Goal: Task Accomplishment & Management: Complete application form

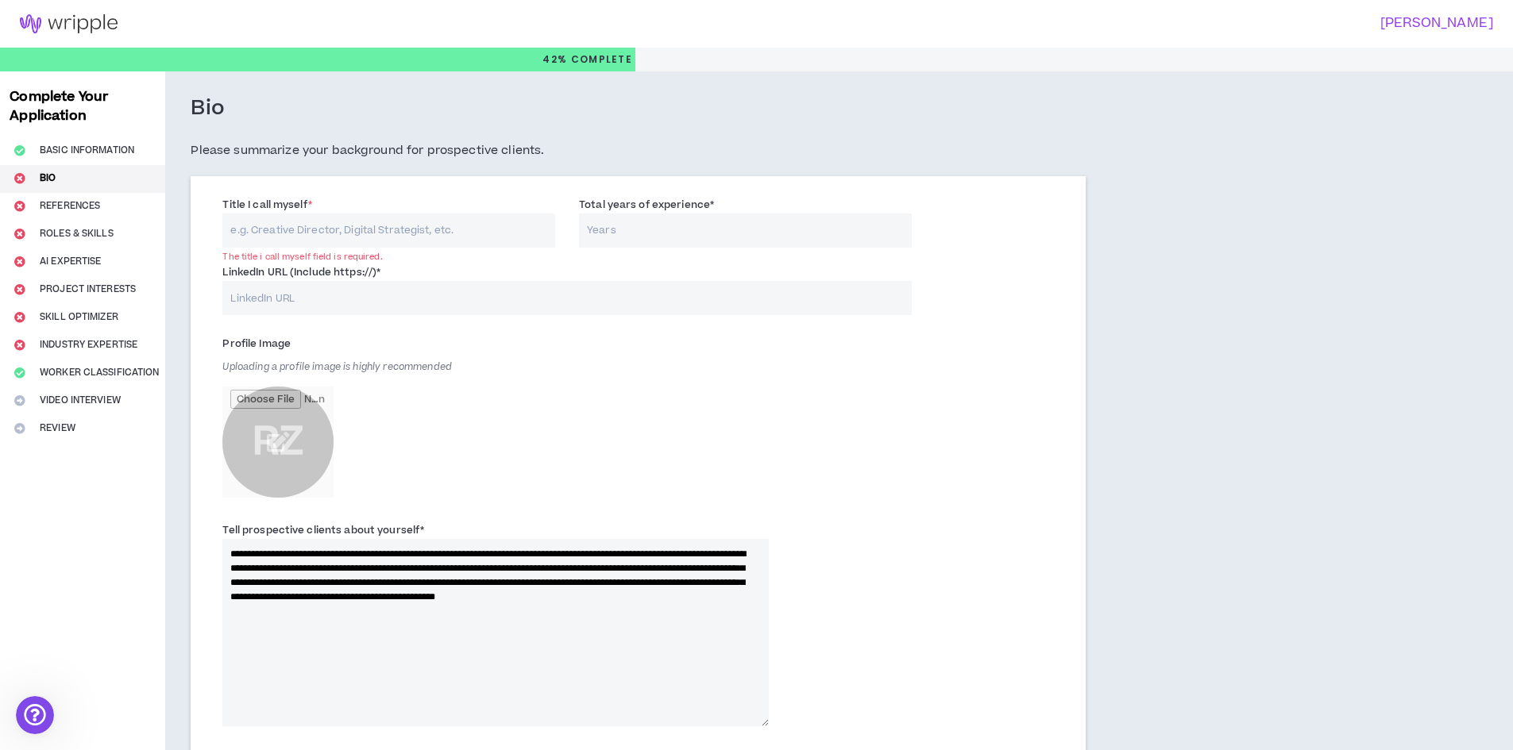
click at [418, 243] on input "Title I call myself *" at bounding box center [388, 231] width 333 height 34
type input "d"
type input "grafic design"
click at [612, 227] on input "Total years of experience *" at bounding box center [745, 231] width 333 height 34
type input "7"
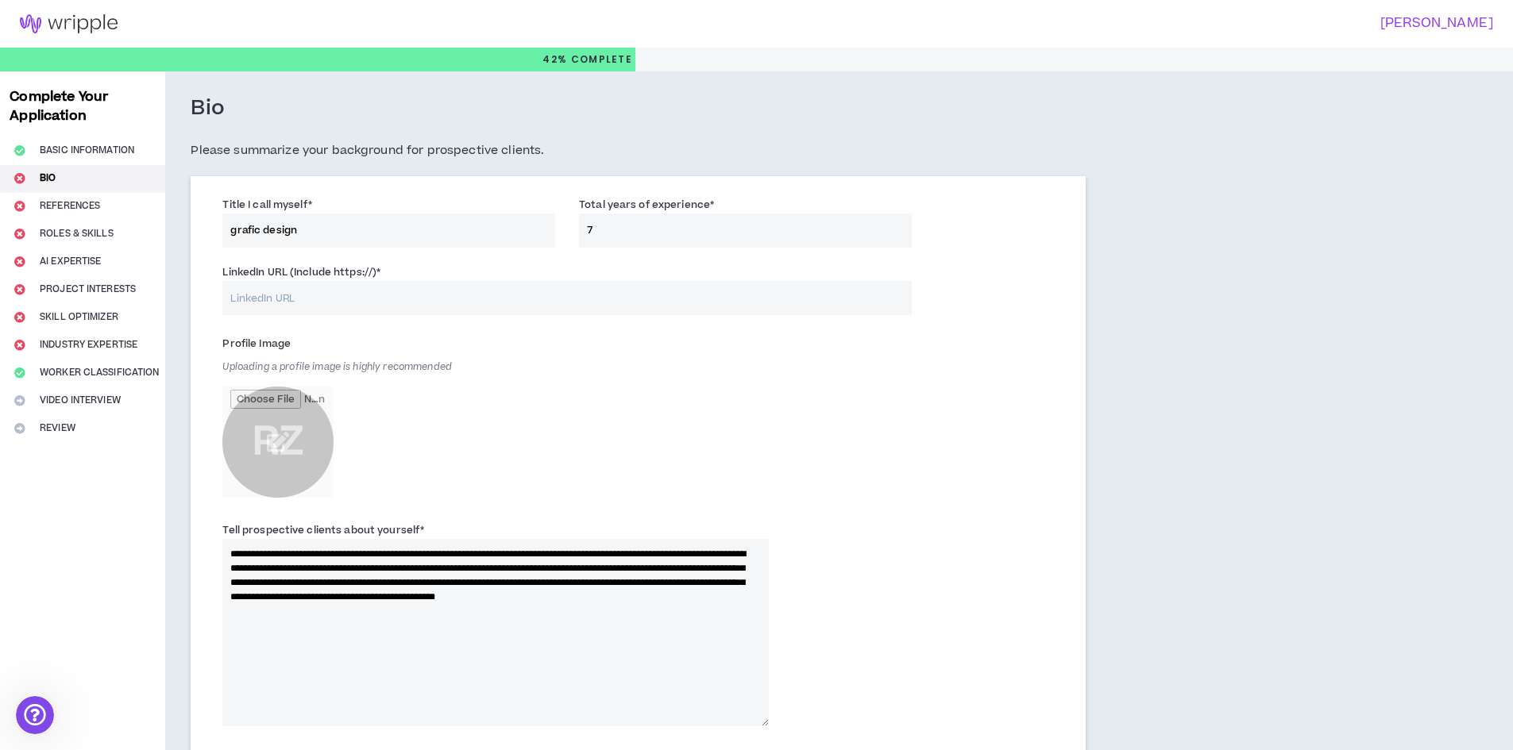
click at [562, 296] on input "LinkedIn URL (Include https://) *" at bounding box center [566, 298] width 688 height 34
click at [354, 303] on input "LinkedIn URL (Include https://) *" at bounding box center [566, 298] width 688 height 34
paste input "[URL][DOMAIN_NAME]"
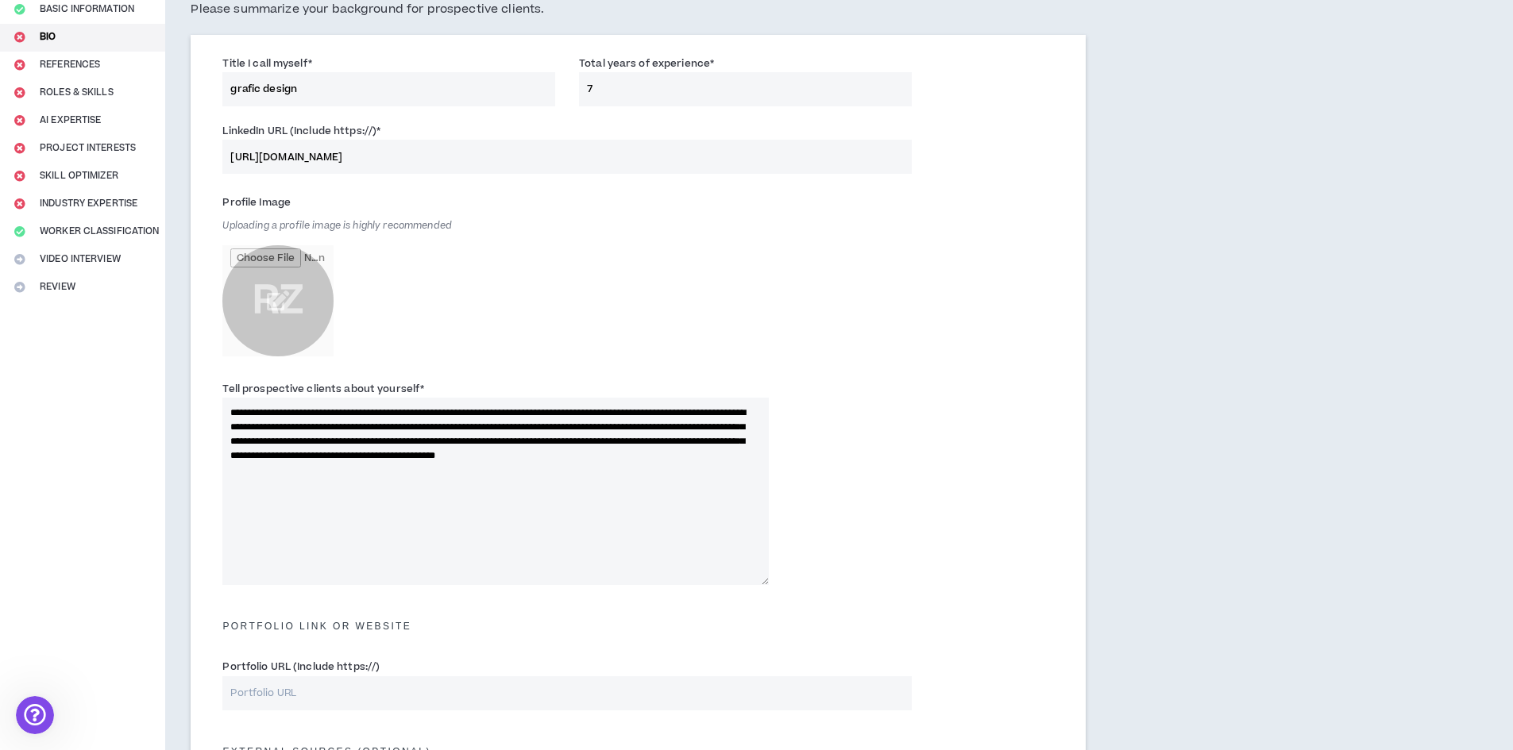
scroll to position [143, 0]
type input "[URL][DOMAIN_NAME]"
click at [278, 299] on input "file" at bounding box center [277, 299] width 111 height 111
click at [561, 488] on textarea "**********" at bounding box center [495, 489] width 546 height 187
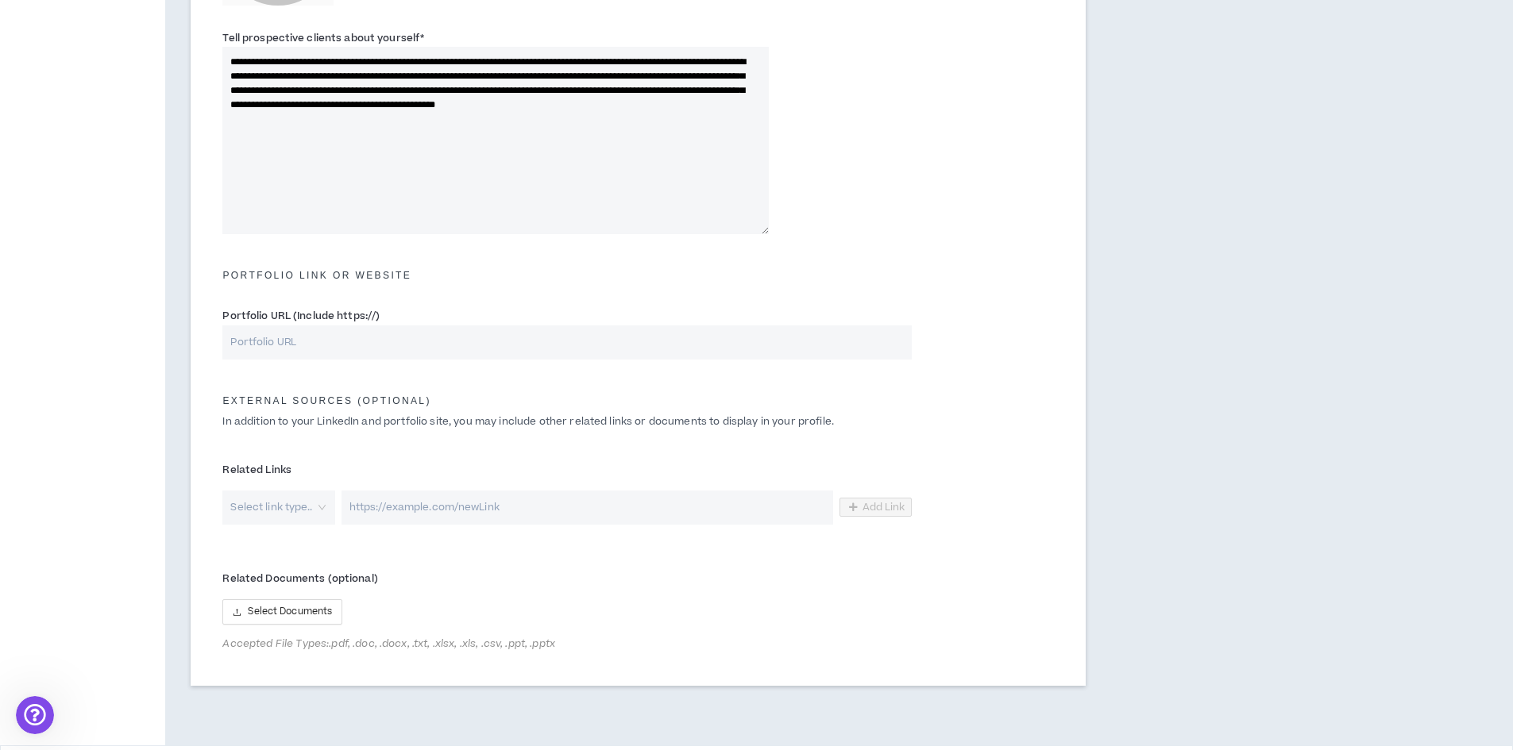
scroll to position [550, 0]
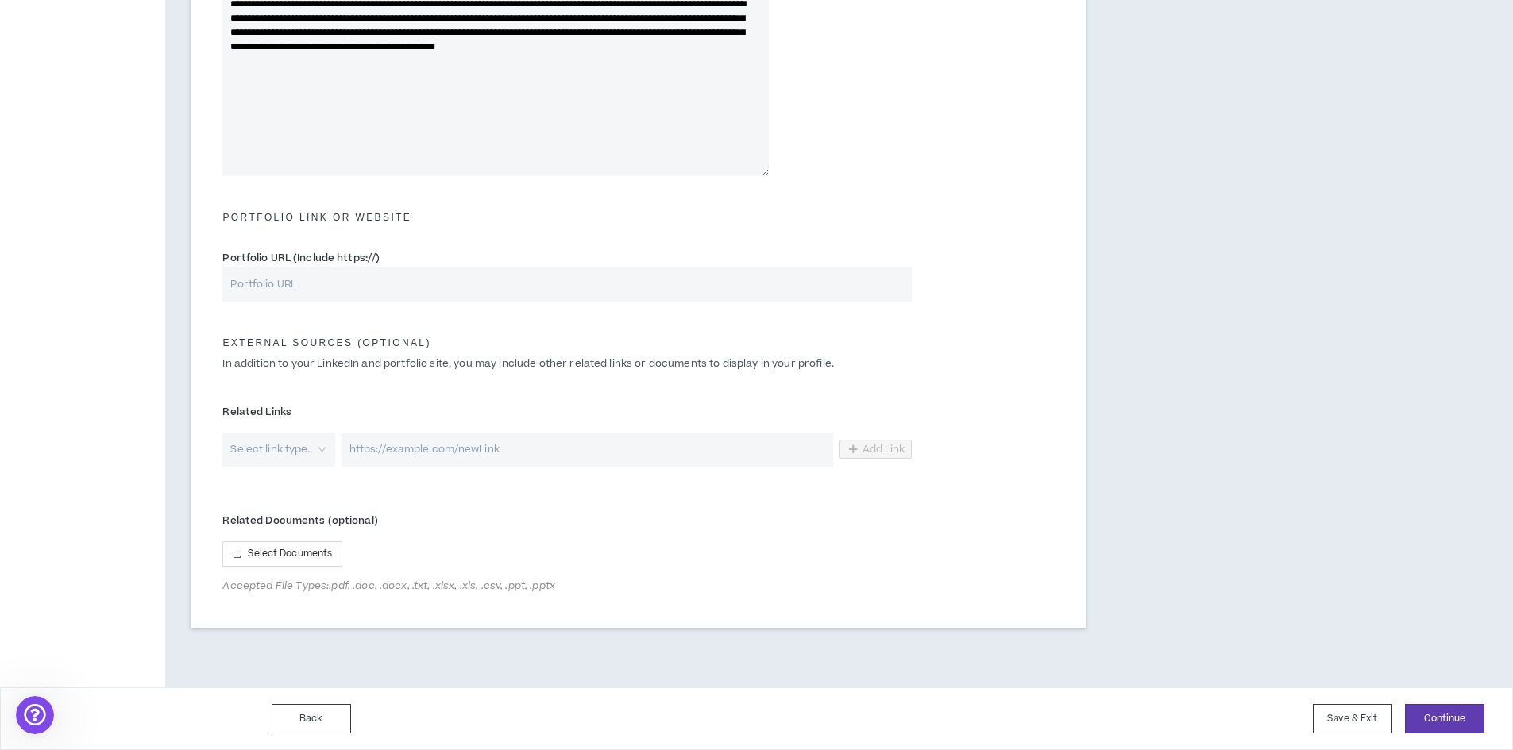
click at [504, 290] on input "Portfolio URL (Include https://)" at bounding box center [566, 285] width 688 height 34
paste input "[URL][DOMAIN_NAME]"
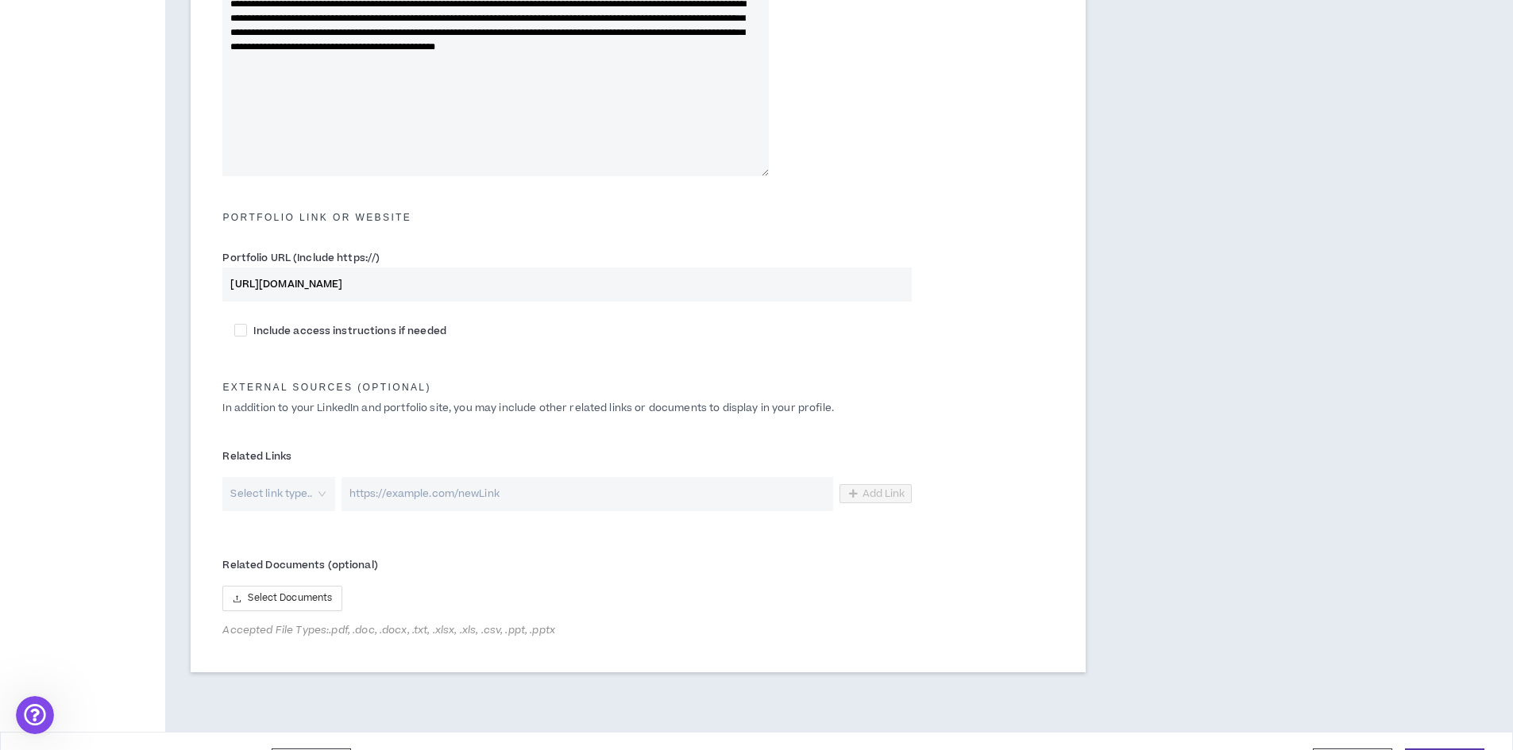
type input "[URL][DOMAIN_NAME]"
click at [350, 453] on label "Related Links" at bounding box center [566, 456] width 688 height 25
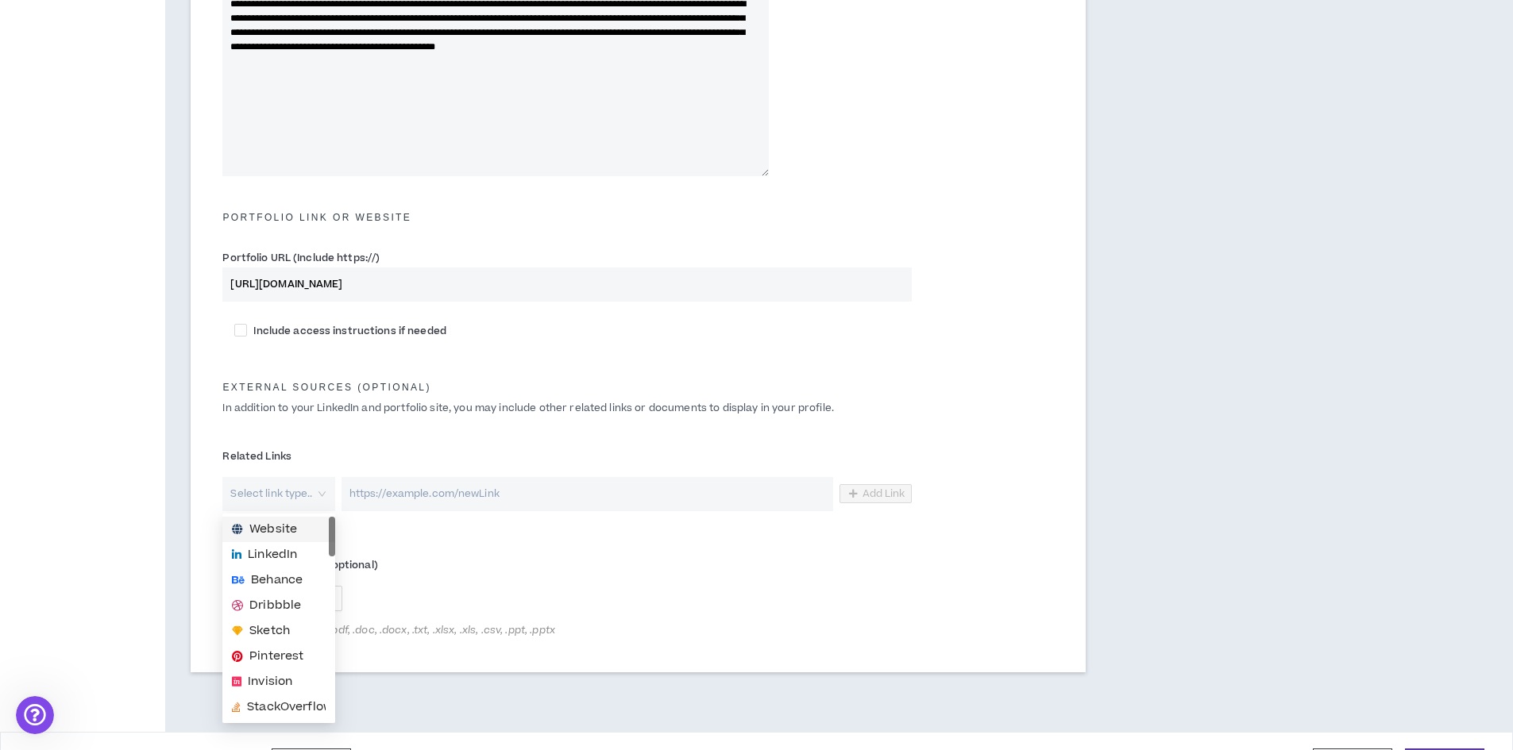
click at [322, 496] on div "Select link type.." at bounding box center [278, 494] width 112 height 34
click at [296, 549] on span "LinkedIn" at bounding box center [272, 554] width 49 height 17
click at [285, 503] on span "LinkedIn" at bounding box center [267, 494] width 42 height 24
click at [268, 580] on span "Behance" at bounding box center [277, 580] width 52 height 17
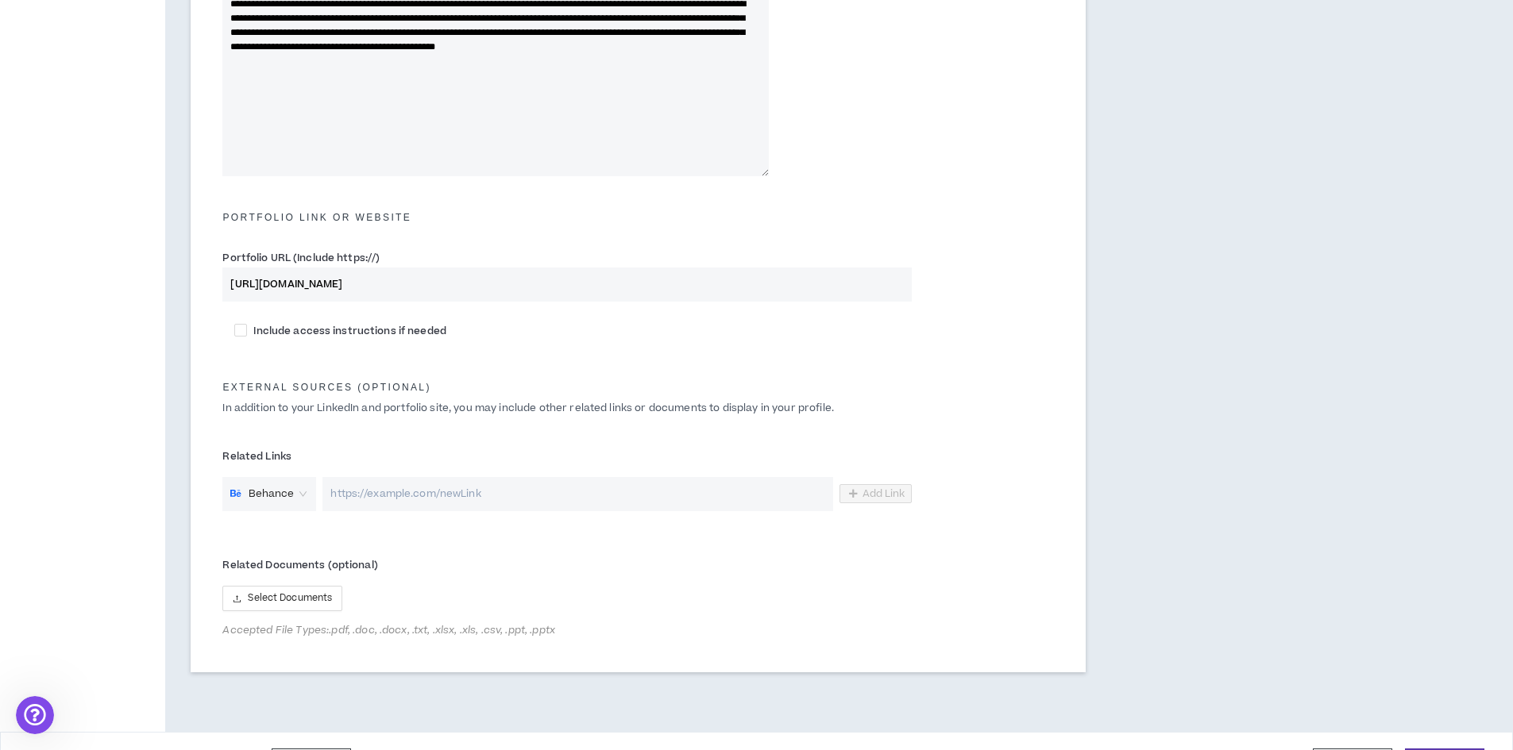
click at [430, 507] on input "url" at bounding box center [577, 494] width 510 height 34
paste input "[URL][DOMAIN_NAME]"
type input "[URL][DOMAIN_NAME]"
click at [498, 540] on form "**********" at bounding box center [637, 145] width 855 height 1007
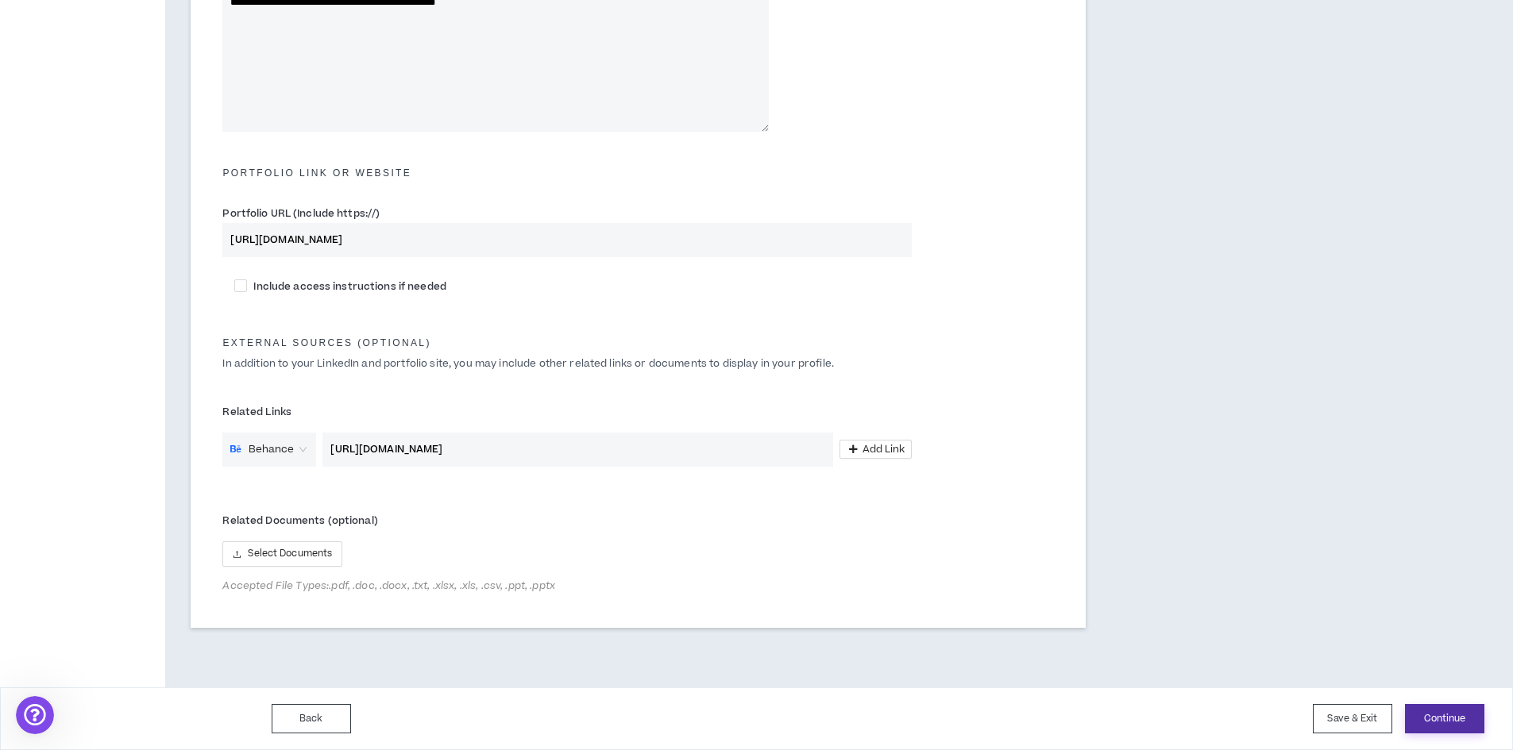
click at [1423, 717] on button "Continue" at bounding box center [1444, 718] width 79 height 29
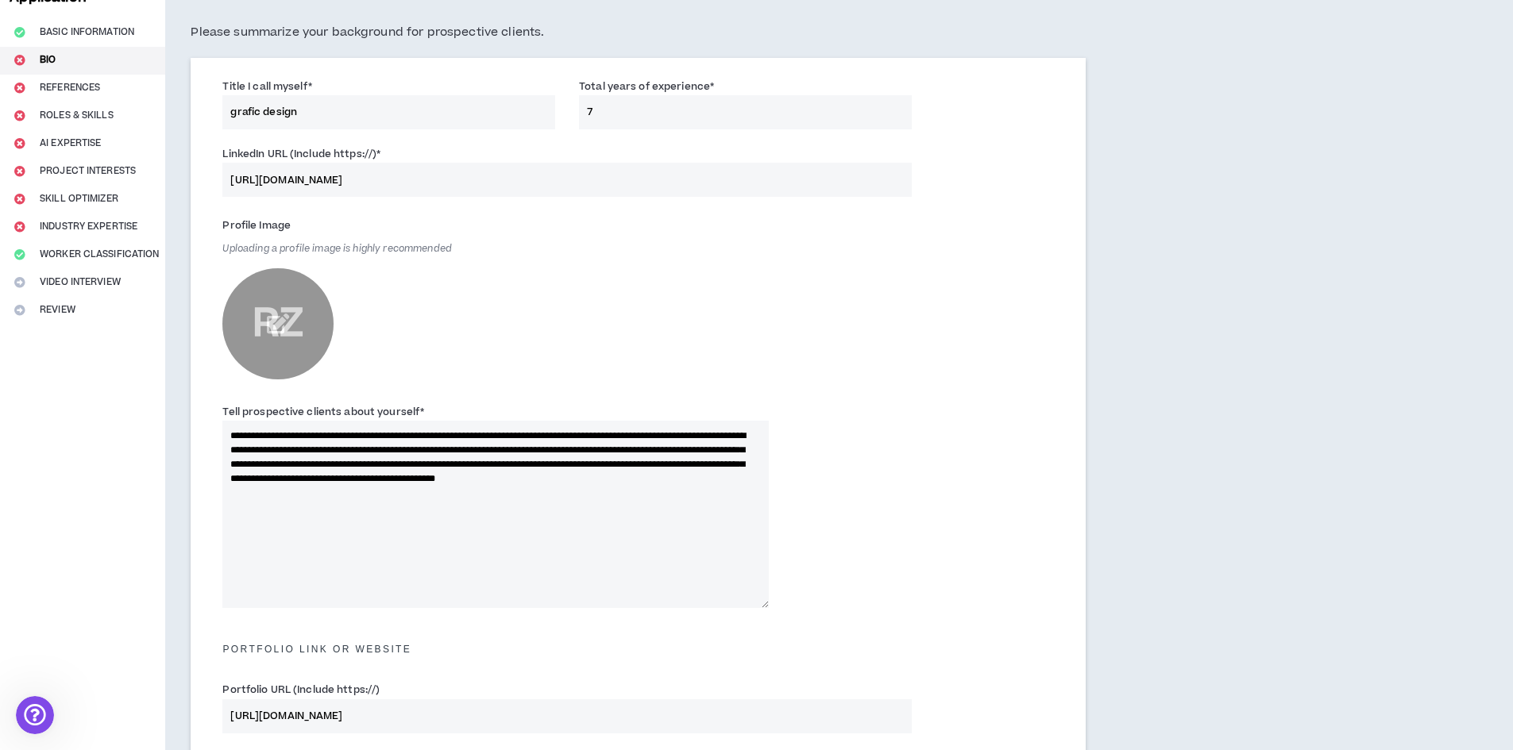
scroll to position [0, 0]
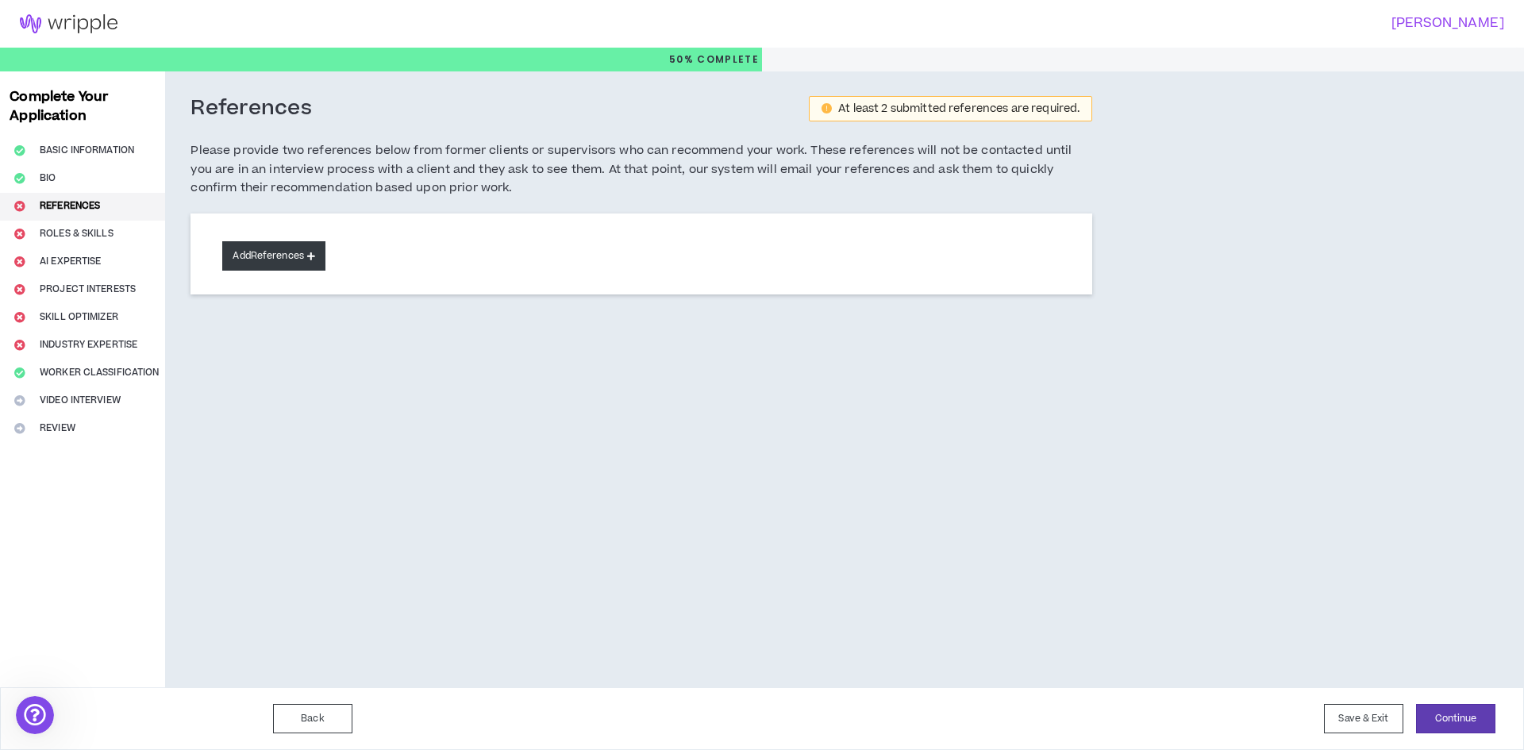
click at [303, 258] on button "Add References" at bounding box center [273, 255] width 103 height 29
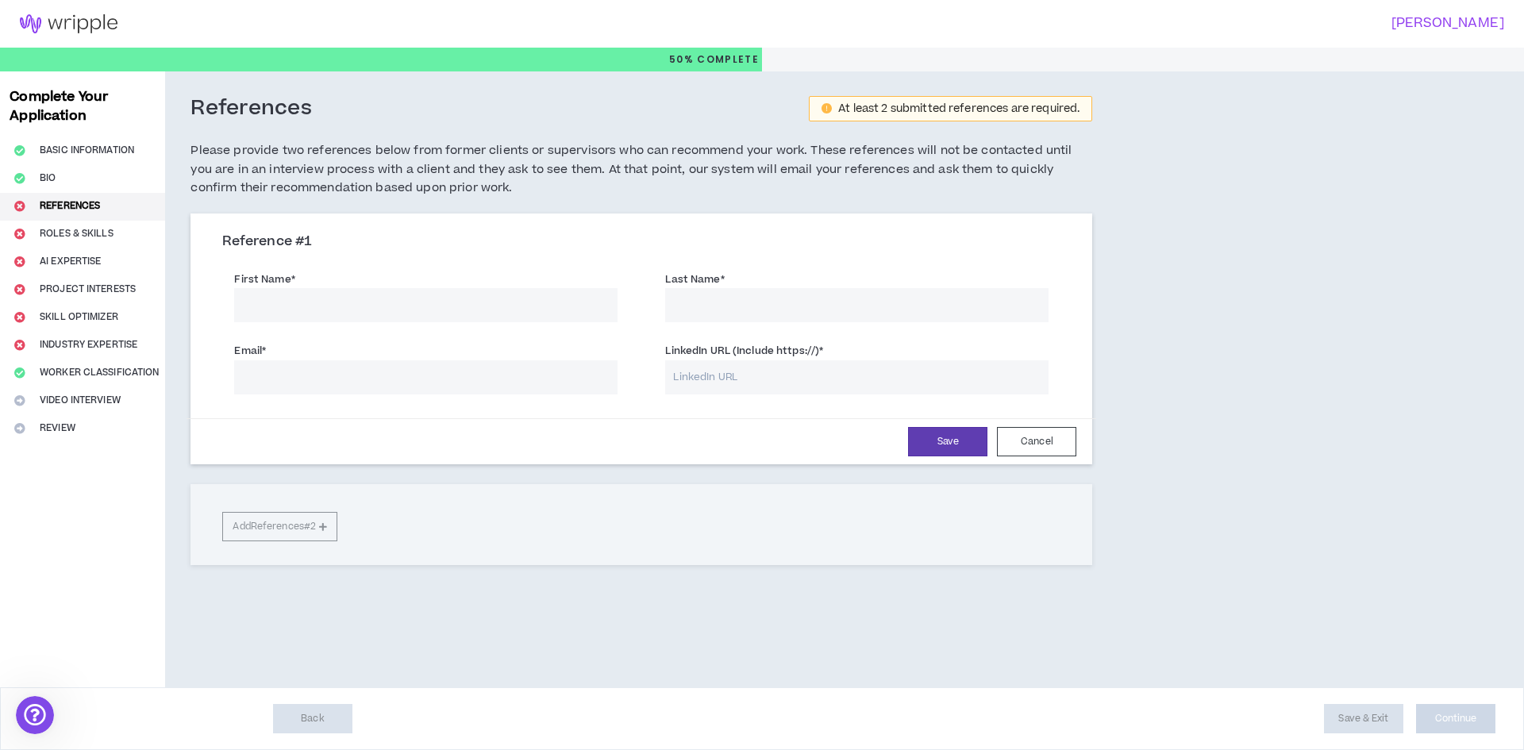
click at [306, 314] on input "First Name *" at bounding box center [425, 305] width 383 height 34
type input "[PERSON_NAME]"
click at [685, 303] on input "Last Name *" at bounding box center [856, 305] width 383 height 34
type input "[PERSON_NAME]"
click at [486, 376] on input "Email *" at bounding box center [425, 377] width 383 height 34
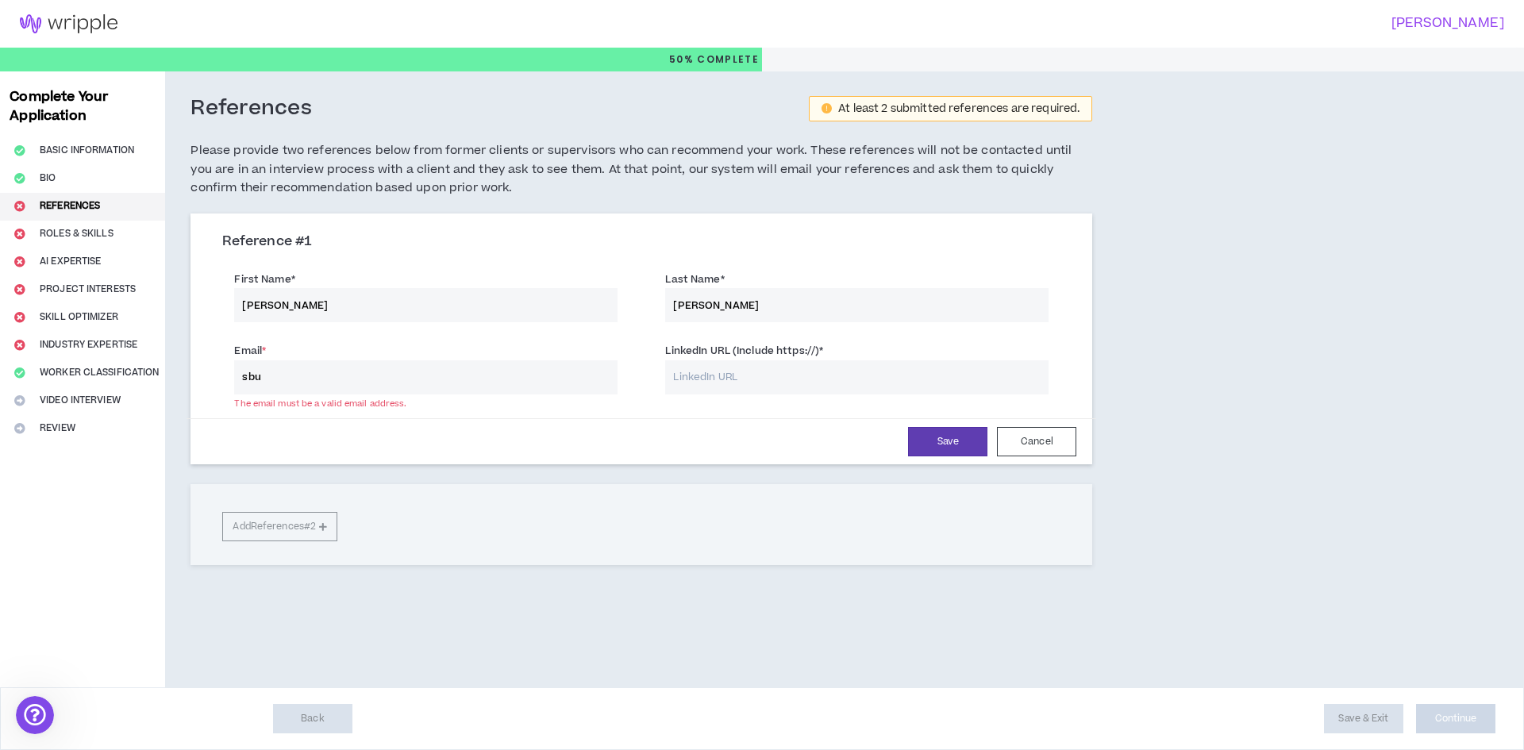
type input "[EMAIL_ADDRESS][DOMAIN_NAME]"
click at [761, 385] on input "LinkedIn URL (Include https://) *" at bounding box center [856, 377] width 383 height 34
paste input "[URL][DOMAIN_NAME]"
type input "[URL][DOMAIN_NAME]"
click at [940, 439] on button "Save" at bounding box center [947, 441] width 79 height 29
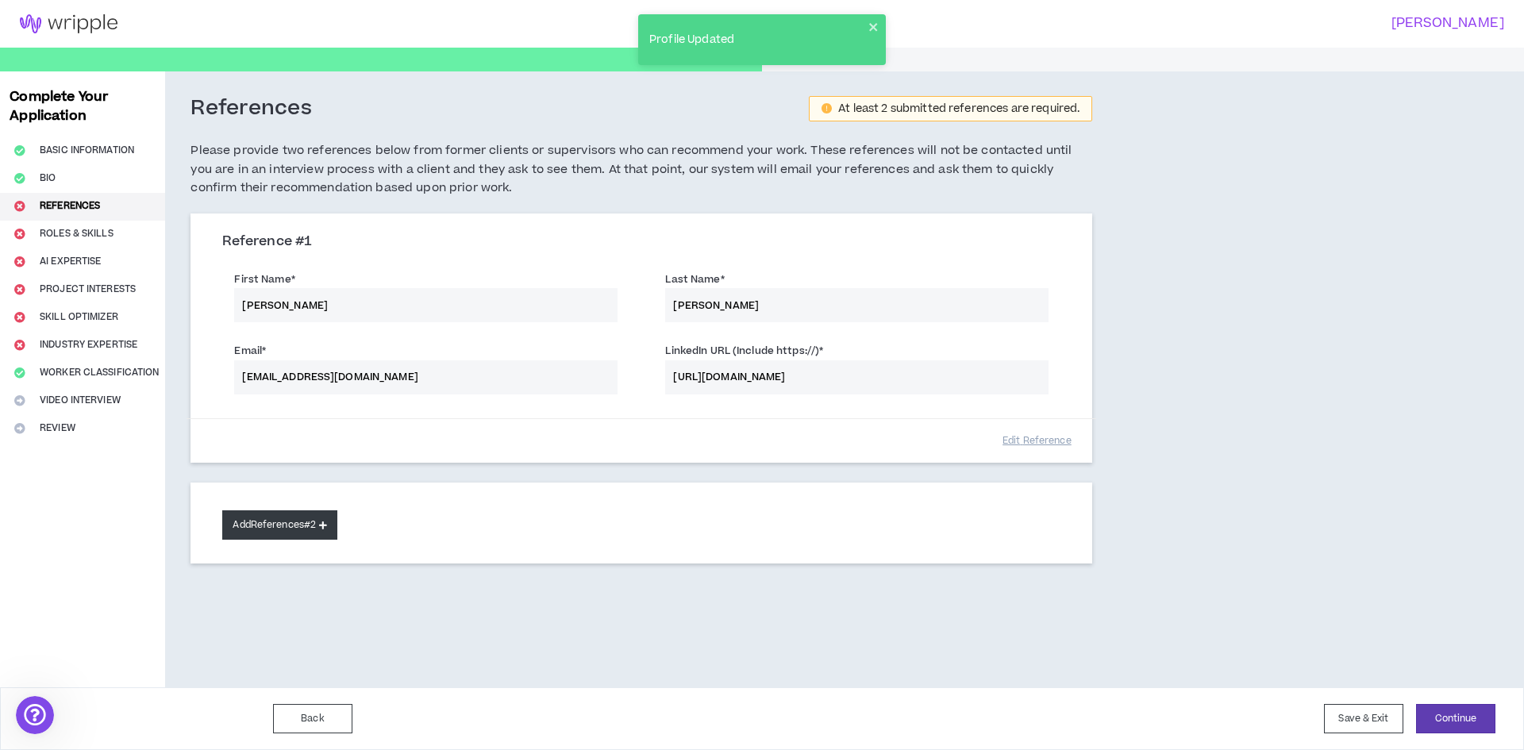
click at [307, 525] on button "Add References #2" at bounding box center [279, 525] width 115 height 29
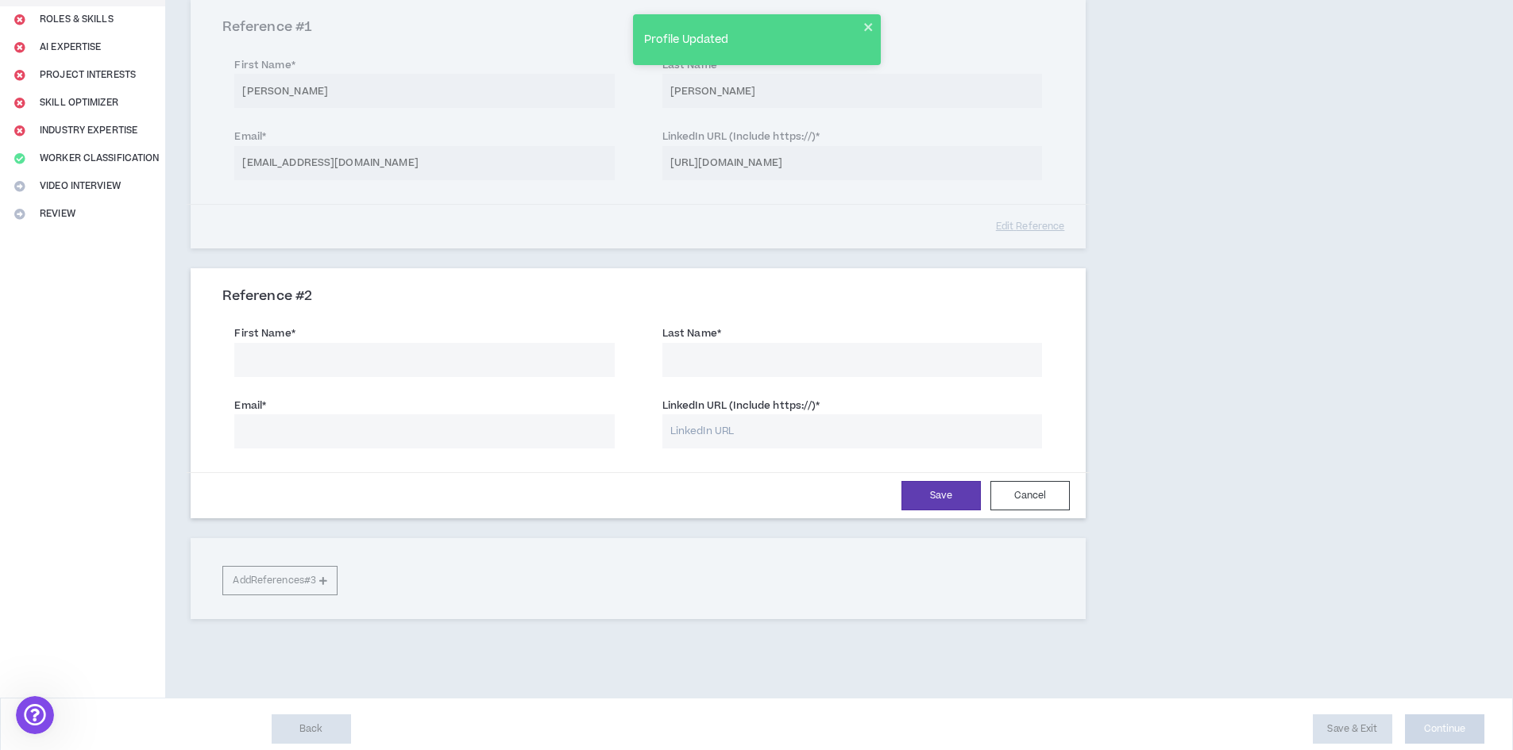
scroll to position [216, 0]
click at [576, 369] on input "First Name *" at bounding box center [424, 358] width 380 height 34
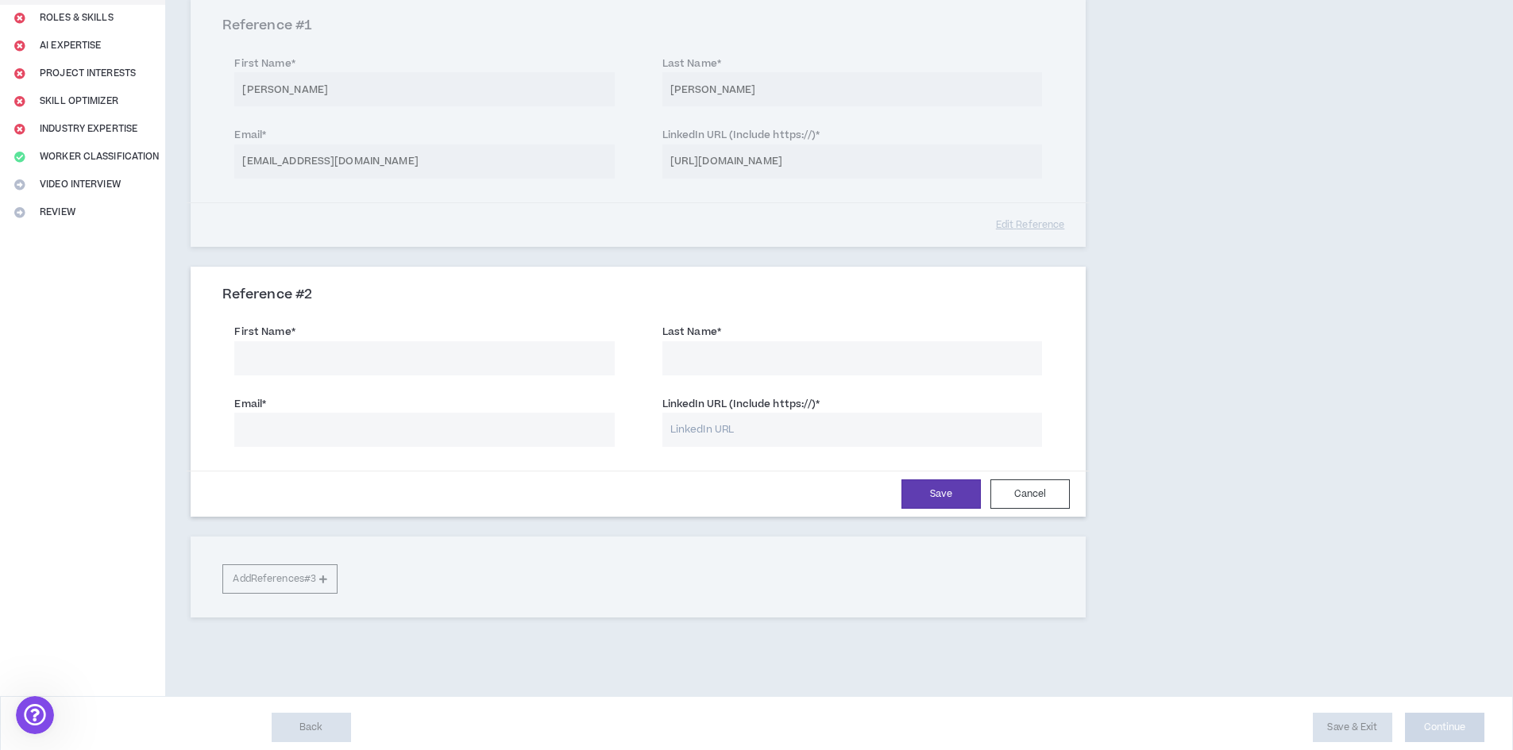
click at [562, 368] on input "First Name *" at bounding box center [424, 358] width 380 height 34
type input "[PERSON_NAME]"
click at [746, 376] on div "First Name * [PERSON_NAME] Last Name *" at bounding box center [637, 350] width 855 height 71
click at [739, 364] on input "Last Name *" at bounding box center [852, 358] width 380 height 34
type input "Parraguez"
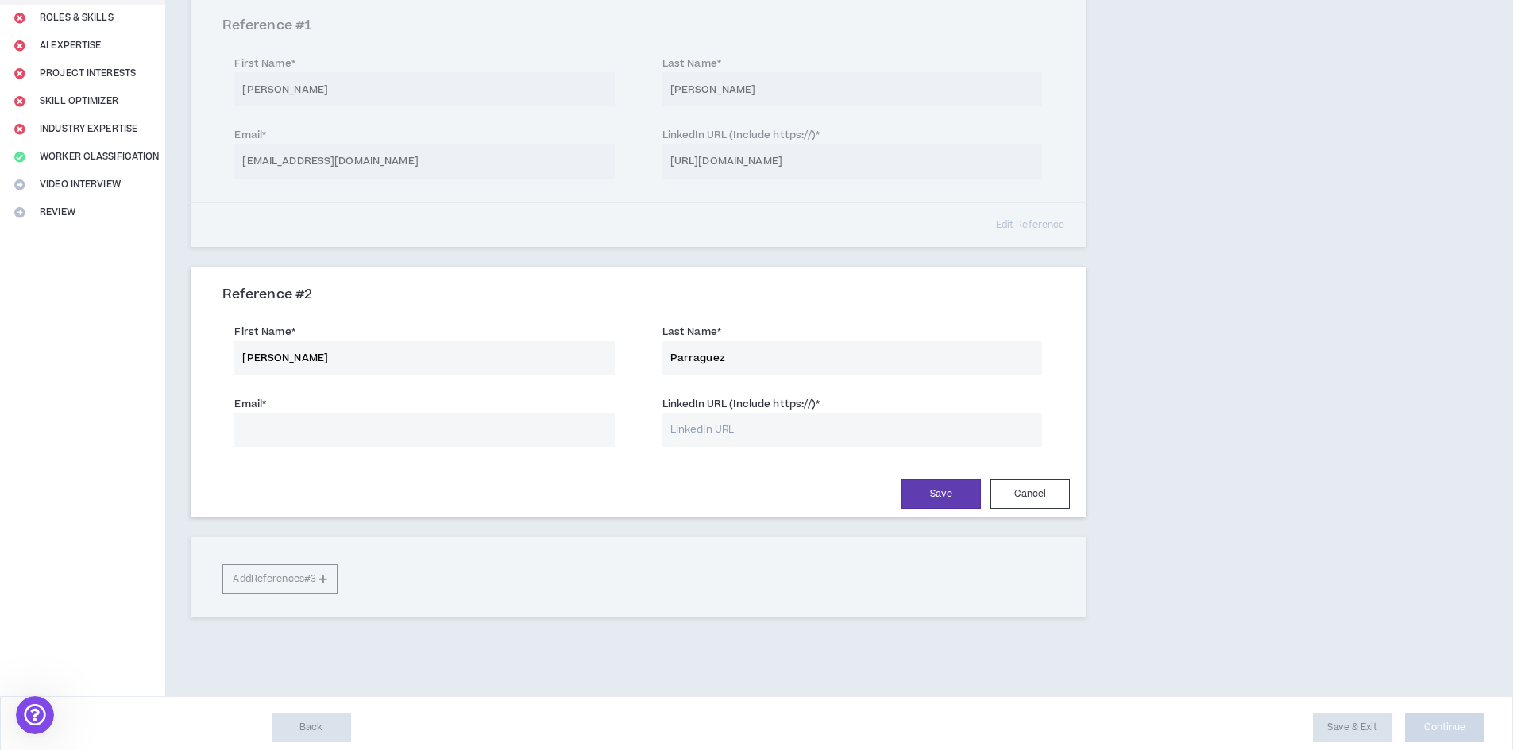
drag, startPoint x: 579, startPoint y: 408, endPoint x: 579, endPoint y: 422, distance: 14.3
click at [579, 422] on div "Email *" at bounding box center [424, 421] width 380 height 52
click at [579, 422] on input "Email *" at bounding box center [424, 430] width 380 height 34
click at [477, 423] on input "Email *" at bounding box center [424, 430] width 380 height 34
click at [373, 368] on input "[PERSON_NAME]" at bounding box center [424, 358] width 380 height 34
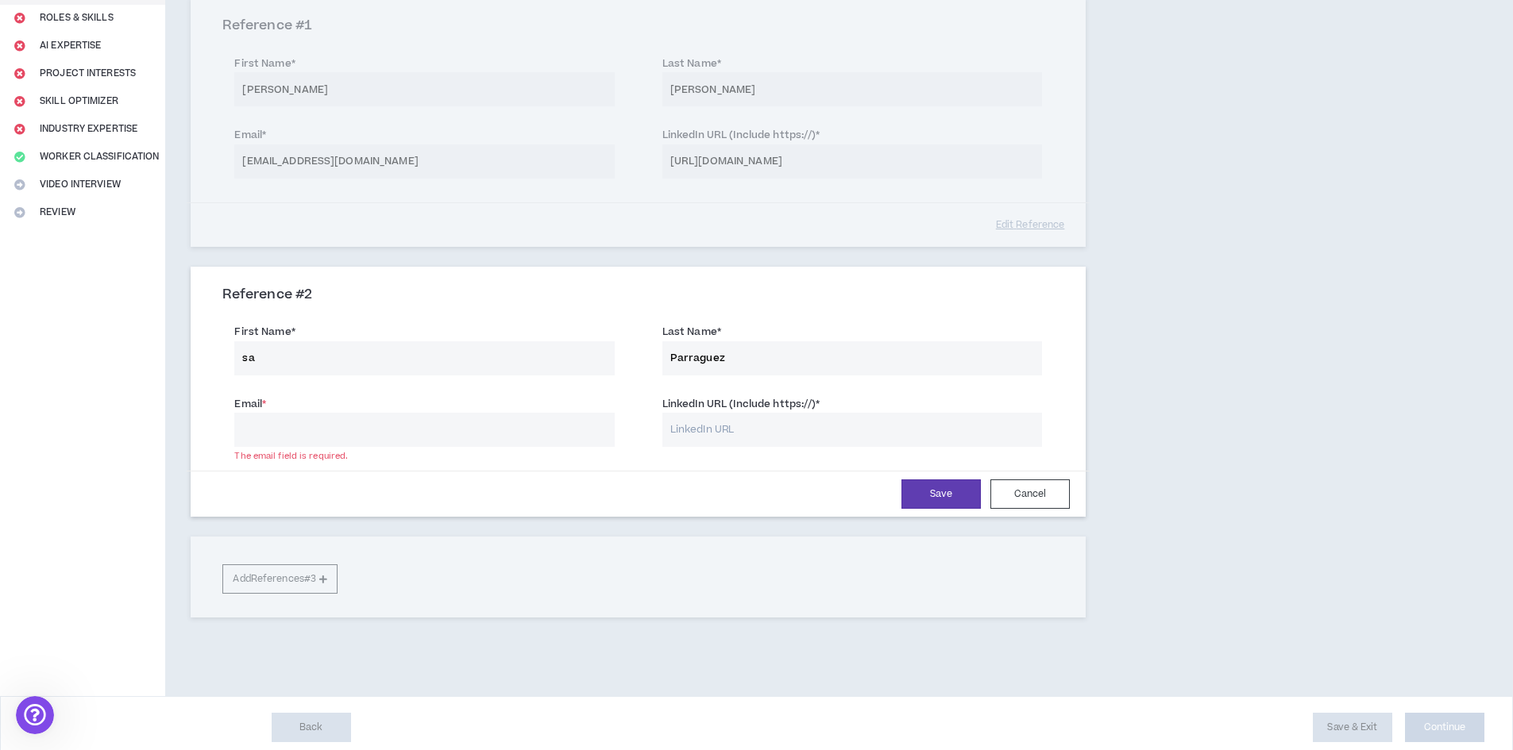
type input "s"
click at [739, 365] on input "Parraguez" at bounding box center [852, 358] width 380 height 34
type input "P"
click at [584, 360] on input "First Name *" at bounding box center [424, 358] width 380 height 34
click at [512, 360] on input "First Name *" at bounding box center [424, 358] width 380 height 34
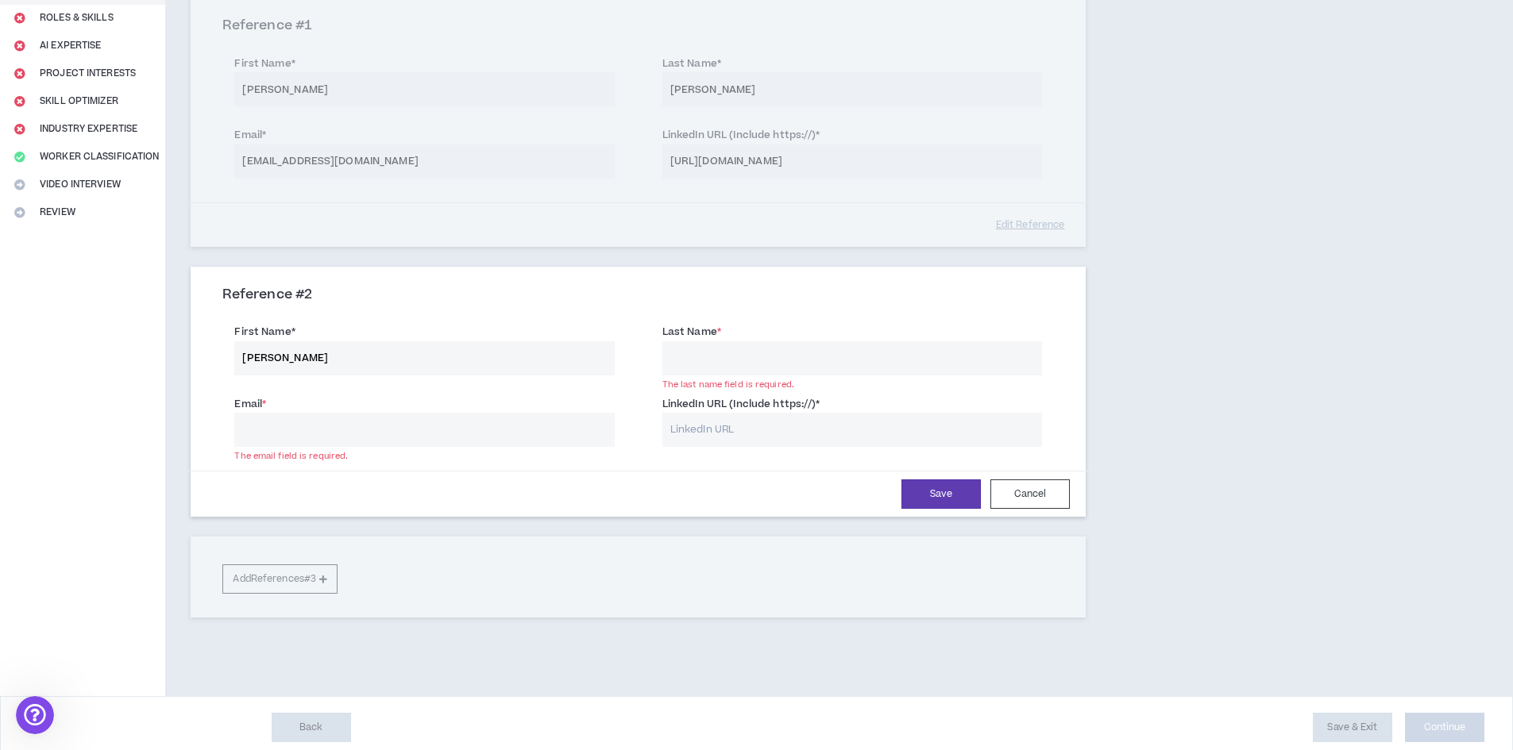
type input "[PERSON_NAME]"
click at [686, 364] on input "Last Name *" at bounding box center [852, 358] width 380 height 34
type input "[PERSON_NAME]"
click at [581, 437] on input "Email *" at bounding box center [424, 430] width 380 height 34
click at [706, 423] on input "LinkedIn URL (Include https://) *" at bounding box center [852, 430] width 380 height 34
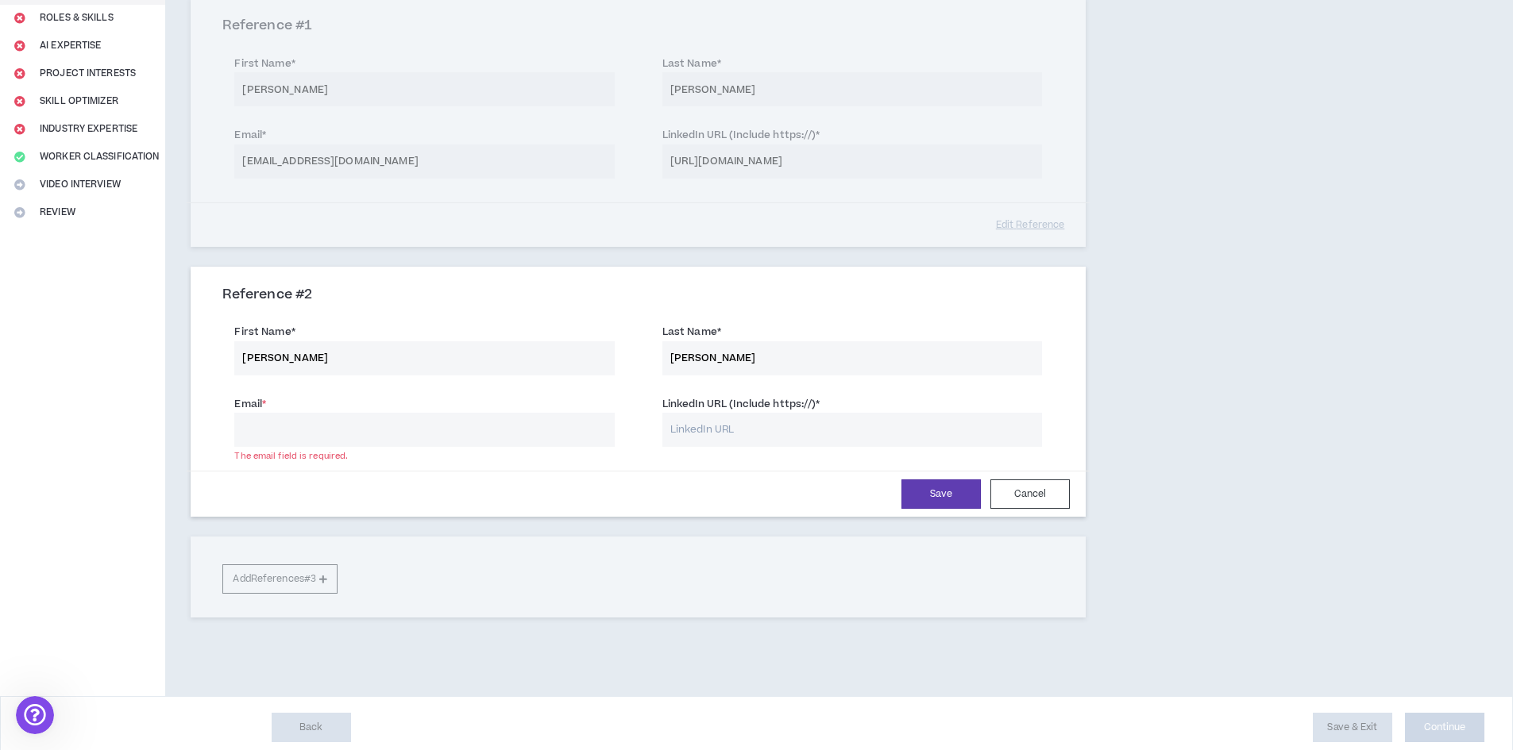
paste input "[URL][DOMAIN_NAME][PERSON_NAME]"
type input "[URL][DOMAIN_NAME][PERSON_NAME]"
click at [522, 425] on input "Email *" at bounding box center [424, 430] width 380 height 34
click at [419, 480] on div "Save Cancel" at bounding box center [637, 494] width 863 height 29
click at [438, 438] on input "Email *" at bounding box center [424, 430] width 380 height 34
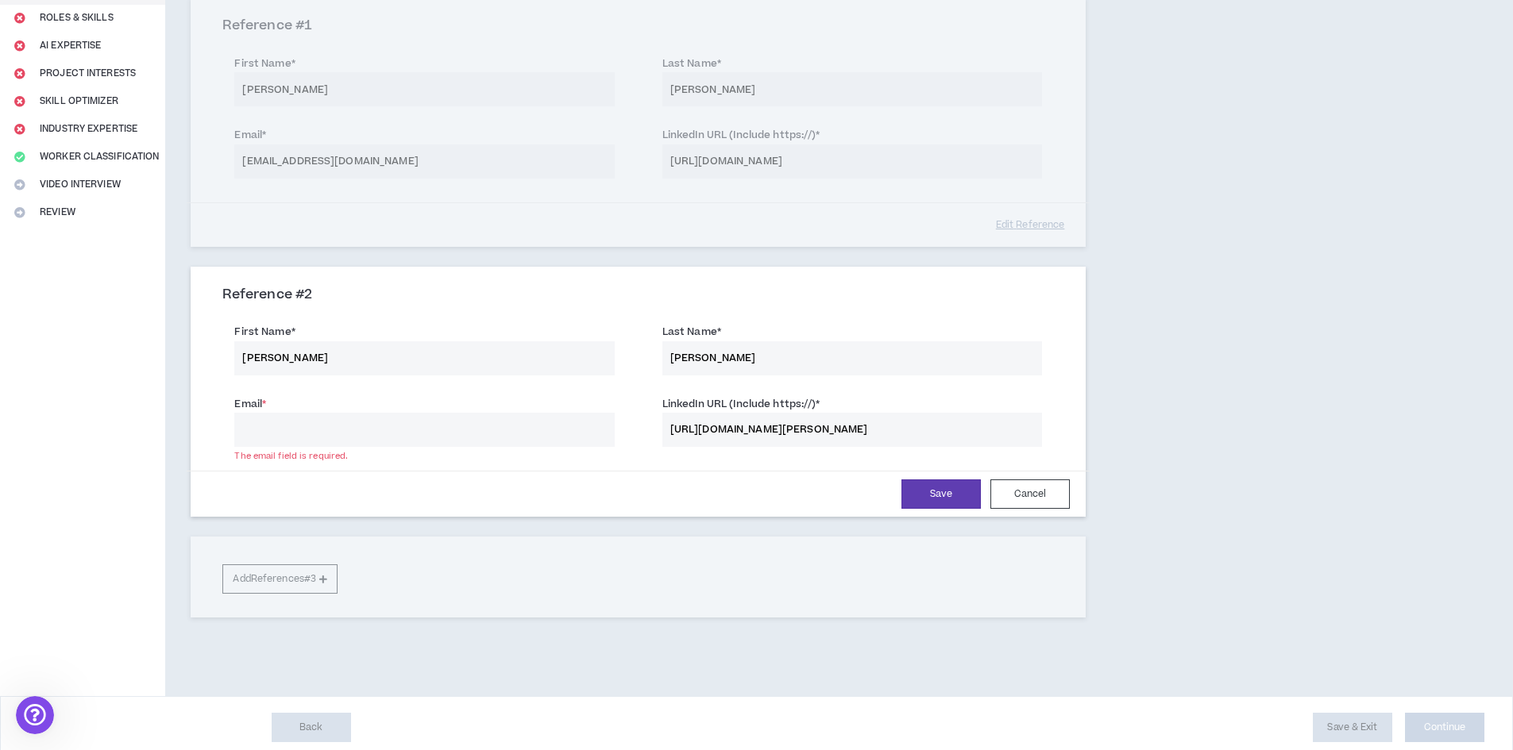
click at [453, 435] on input "Email *" at bounding box center [424, 430] width 380 height 34
click at [376, 426] on input "fcontre" at bounding box center [424, 430] width 380 height 34
type input "[EMAIL_ADDRESS][DOMAIN_NAME]"
click at [411, 486] on div "Save Cancel" at bounding box center [637, 494] width 863 height 29
click at [903, 499] on button "Save" at bounding box center [940, 494] width 79 height 29
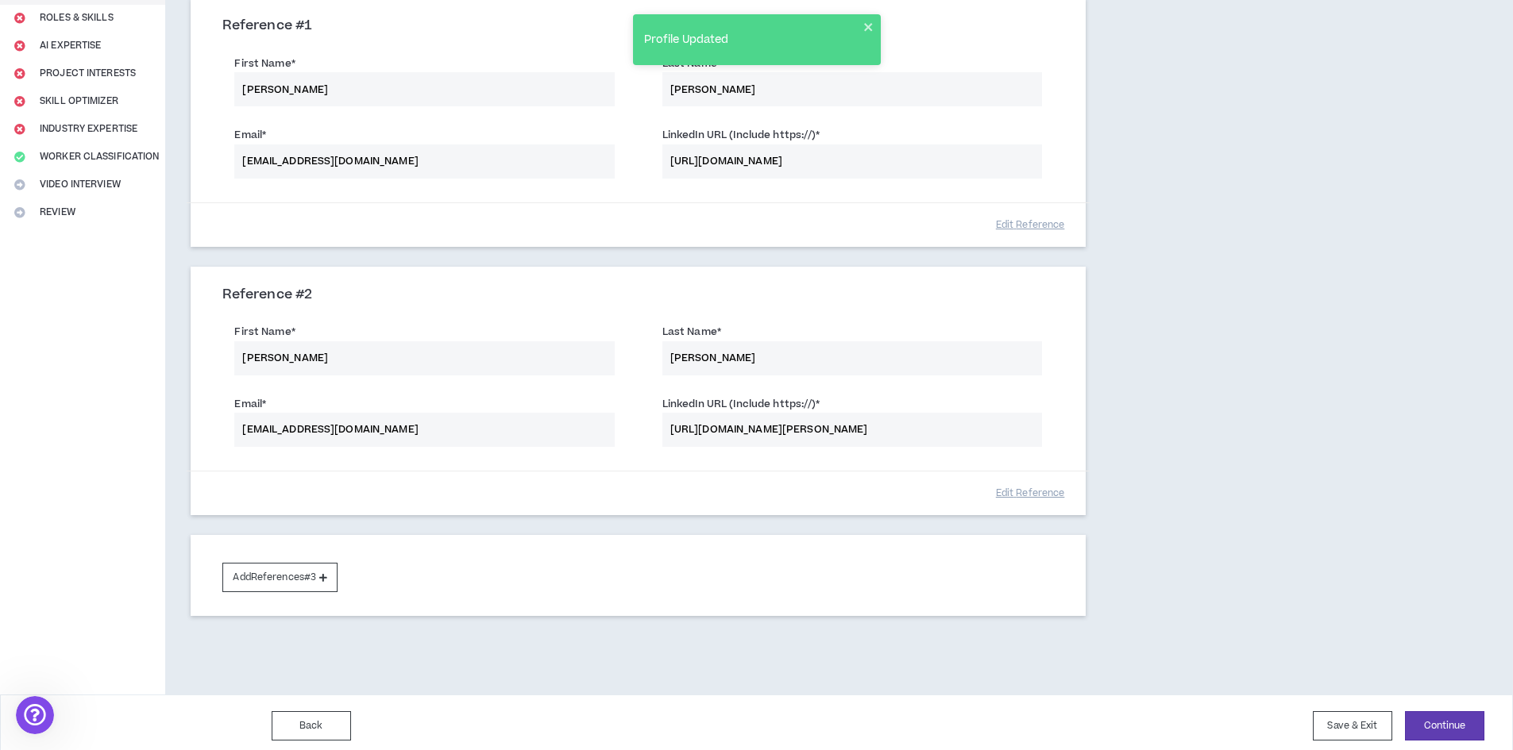
scroll to position [223, 0]
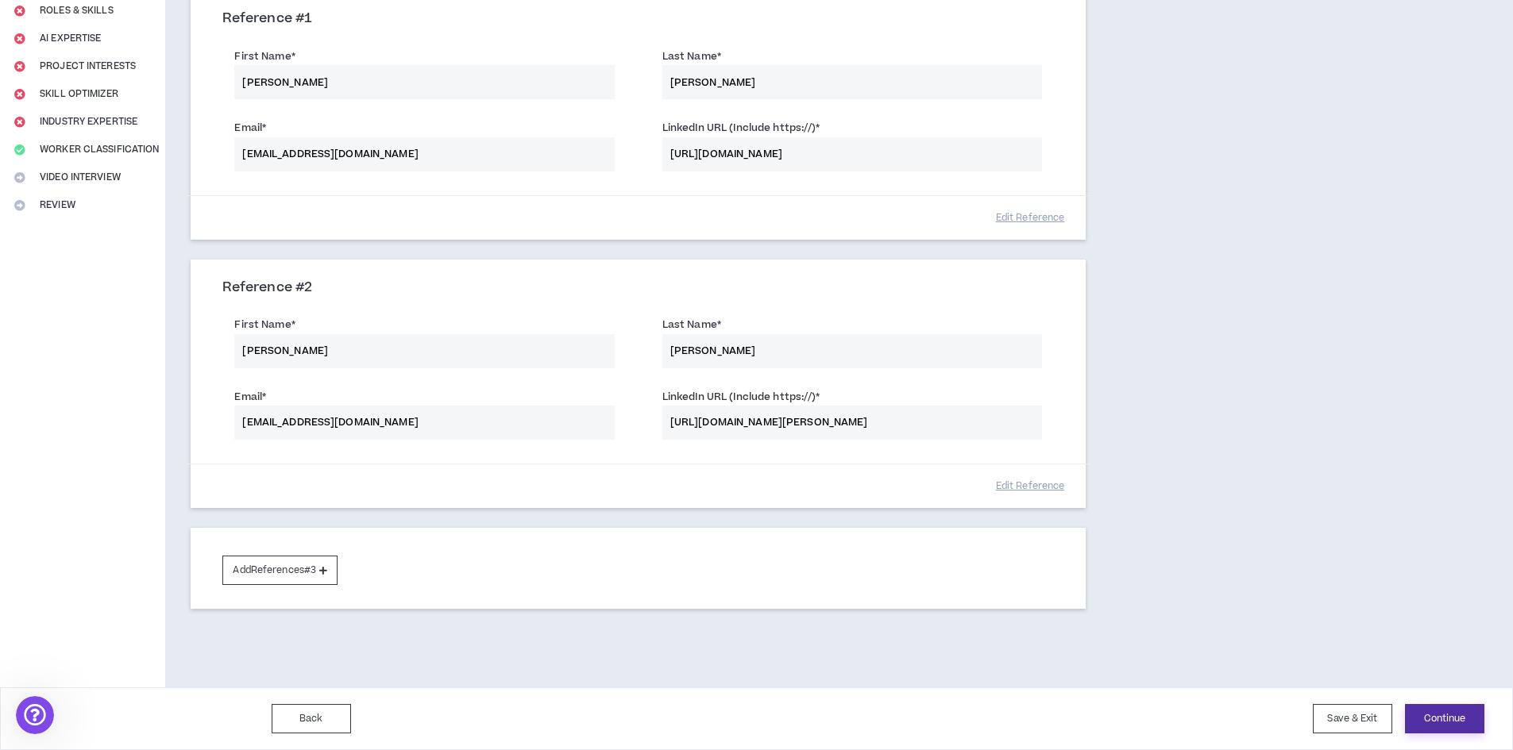
click at [1417, 717] on button "Continue" at bounding box center [1444, 718] width 79 height 29
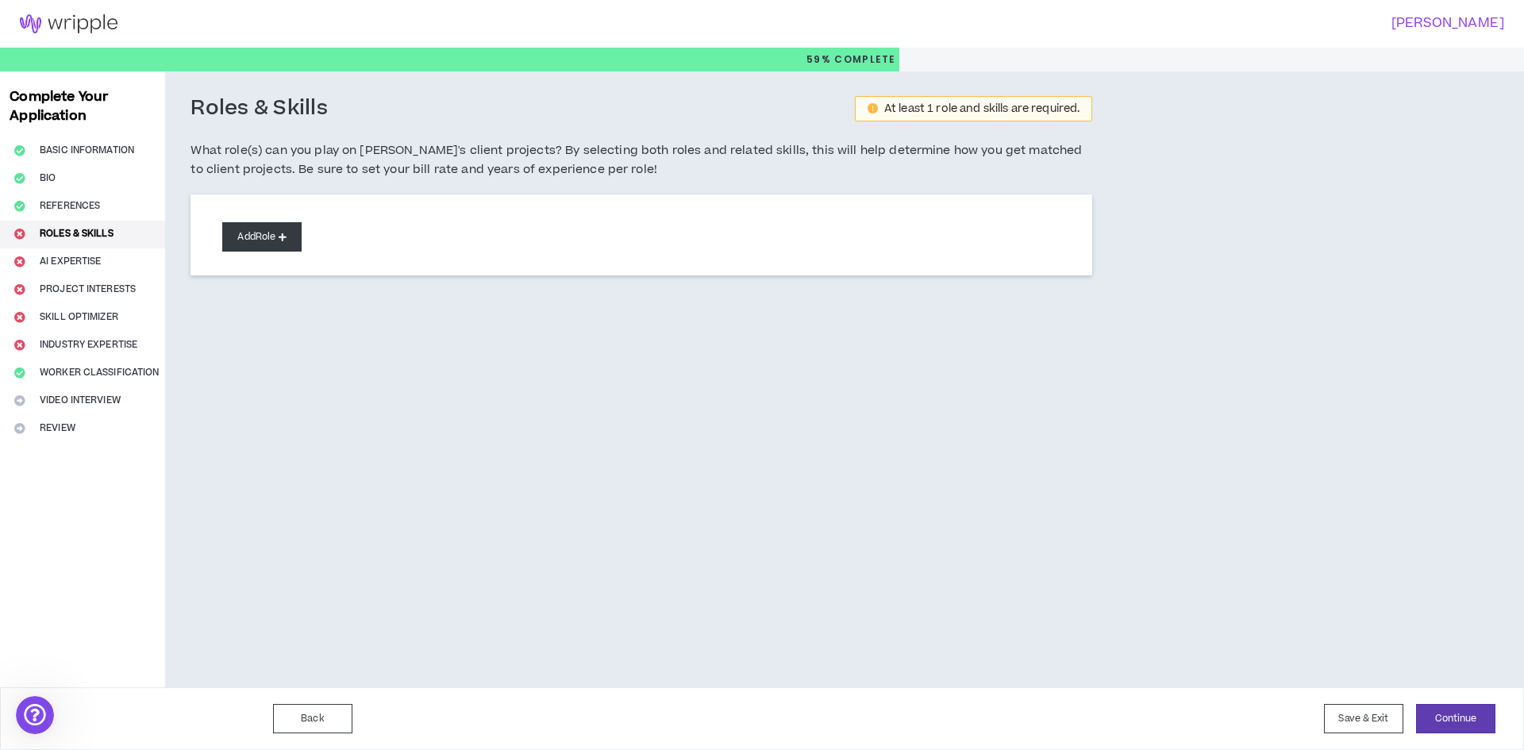
click at [287, 231] on button "Add Role" at bounding box center [261, 236] width 79 height 29
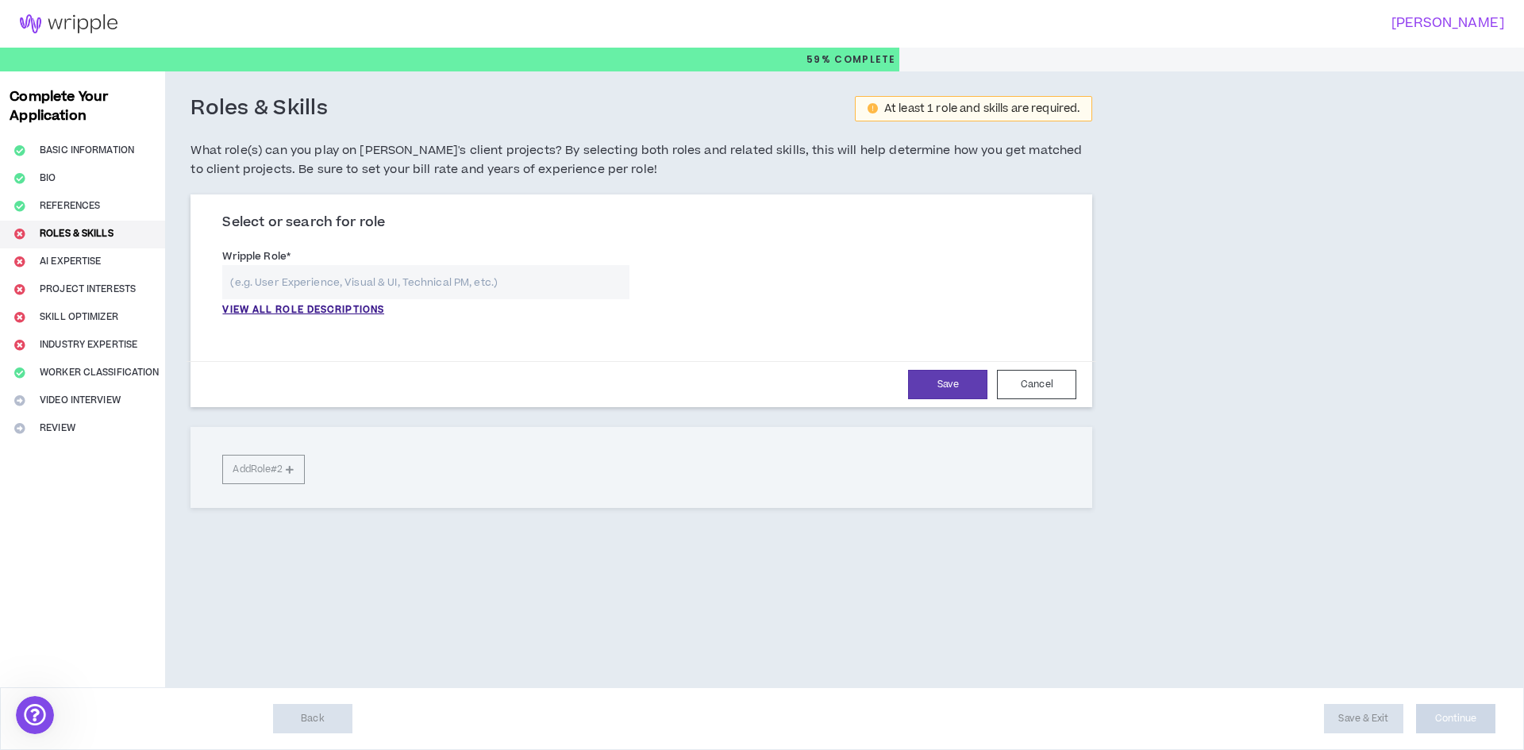
click at [317, 285] on input "text" at bounding box center [425, 282] width 407 height 34
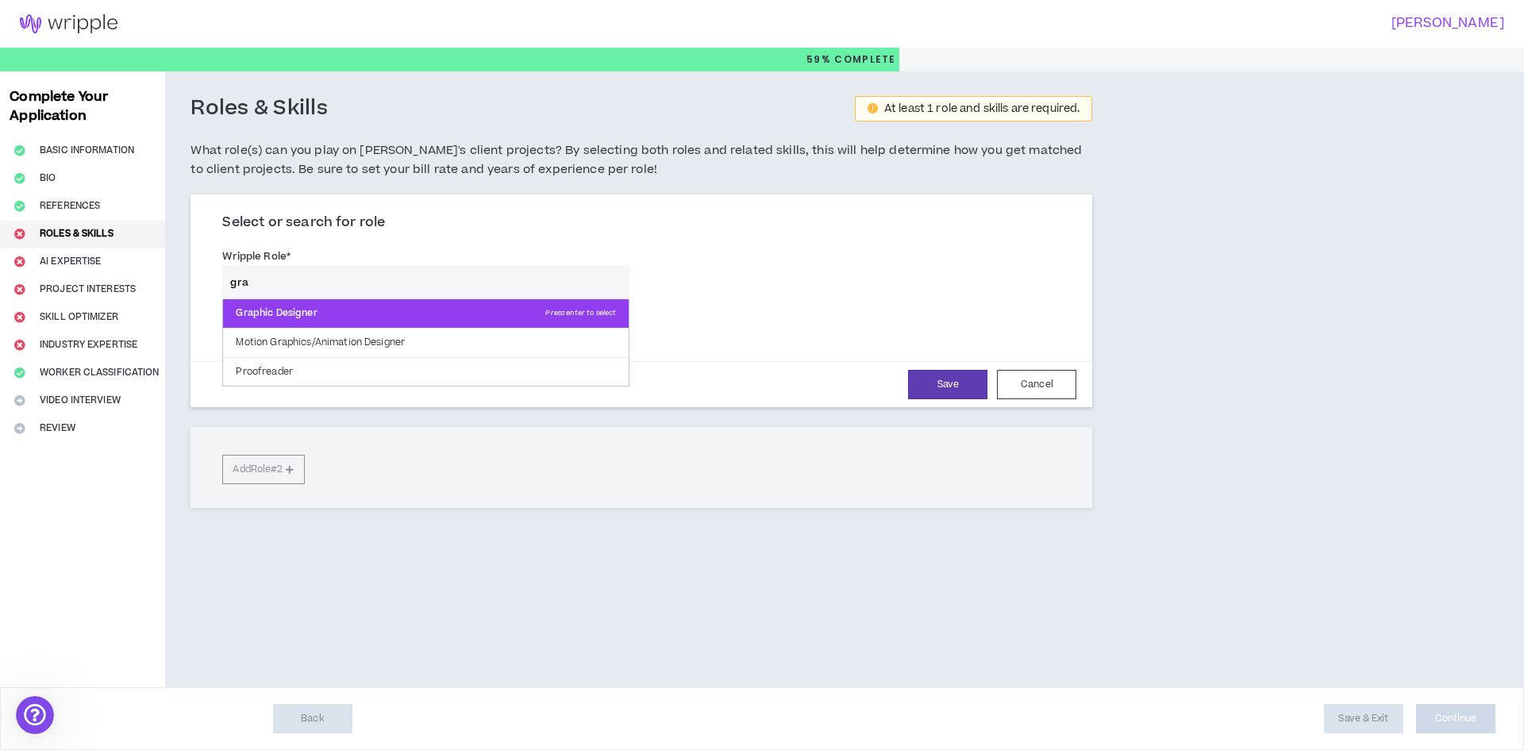
click at [323, 319] on p "Graphic Designer Press enter to select" at bounding box center [426, 313] width 406 height 29
type input "Graphic Designer"
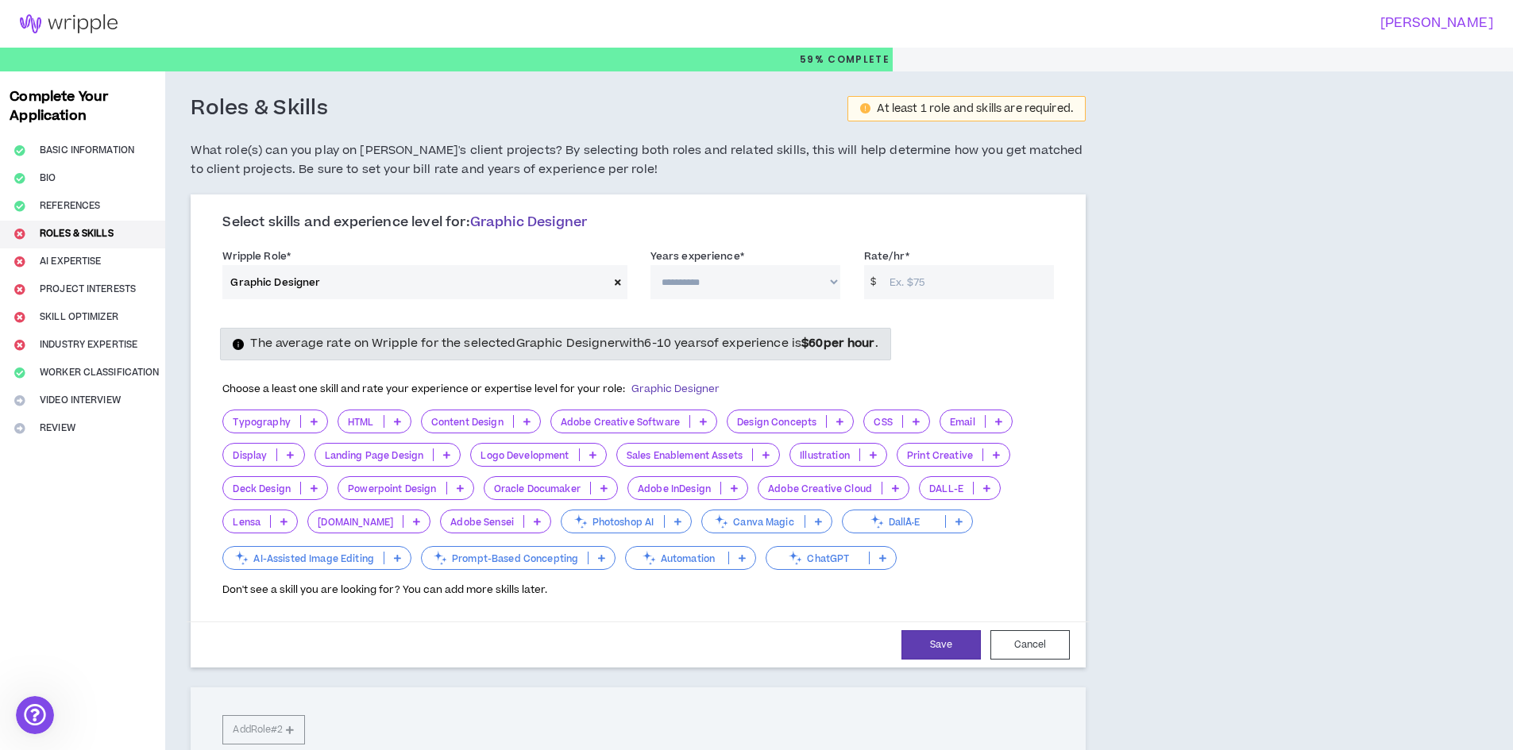
click at [672, 280] on select "**********" at bounding box center [745, 282] width 190 height 34
click at [650, 265] on select "**********" at bounding box center [745, 282] width 190 height 34
click at [835, 284] on select "**********" at bounding box center [745, 282] width 190 height 34
select select "**"
click at [650, 265] on select "**********" at bounding box center [745, 282] width 190 height 34
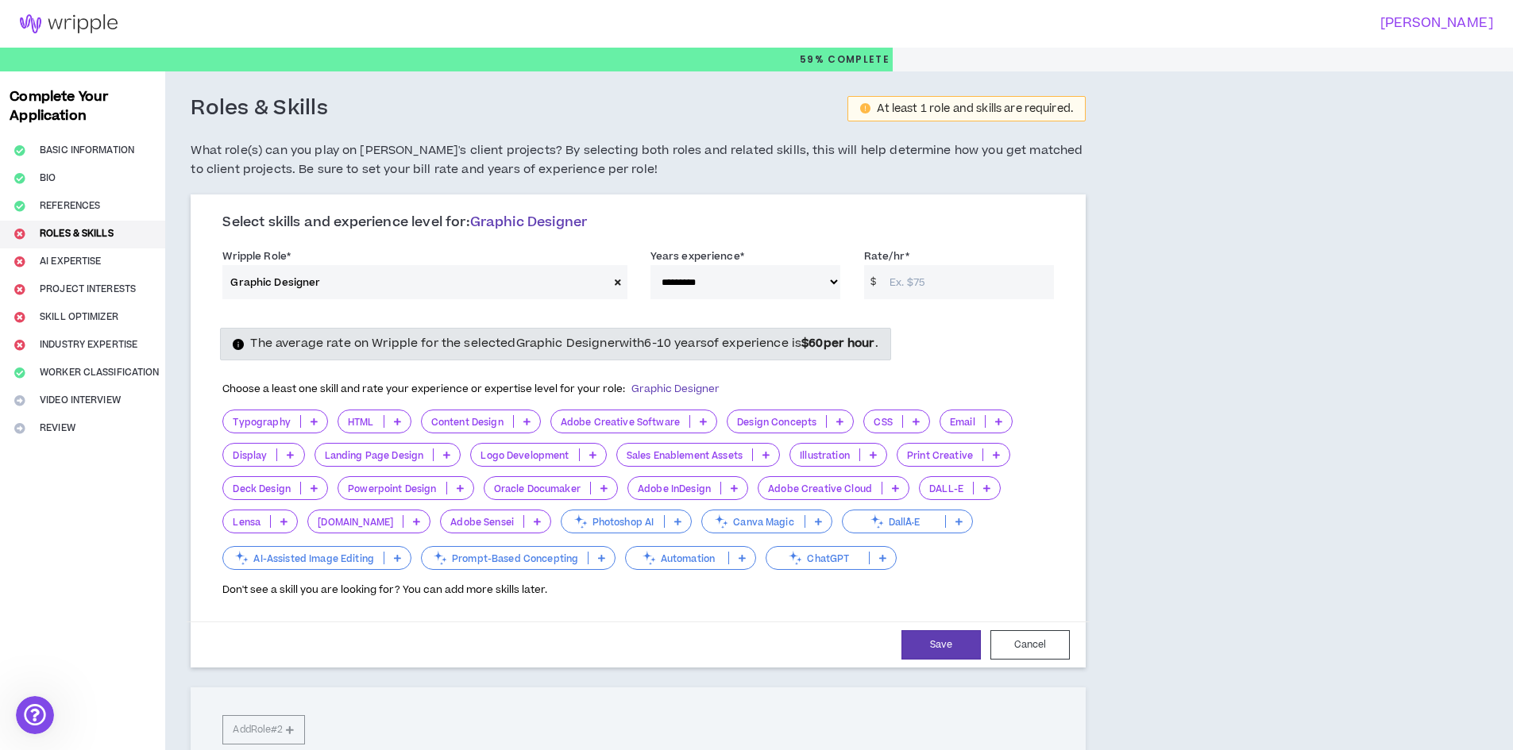
click at [931, 282] on input "Rate/hr *" at bounding box center [967, 282] width 172 height 34
